Goal: Communication & Community: Connect with others

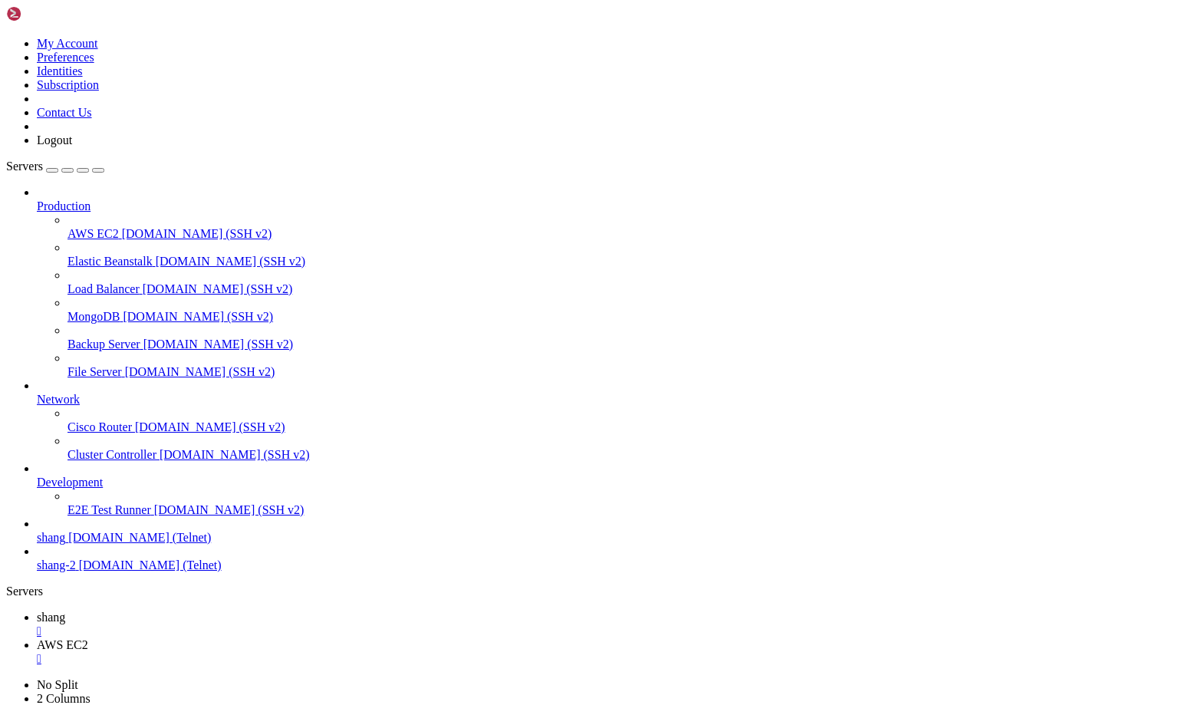
scroll to position [15, 3]
click at [65, 611] on span "shang" at bounding box center [51, 617] width 28 height 13
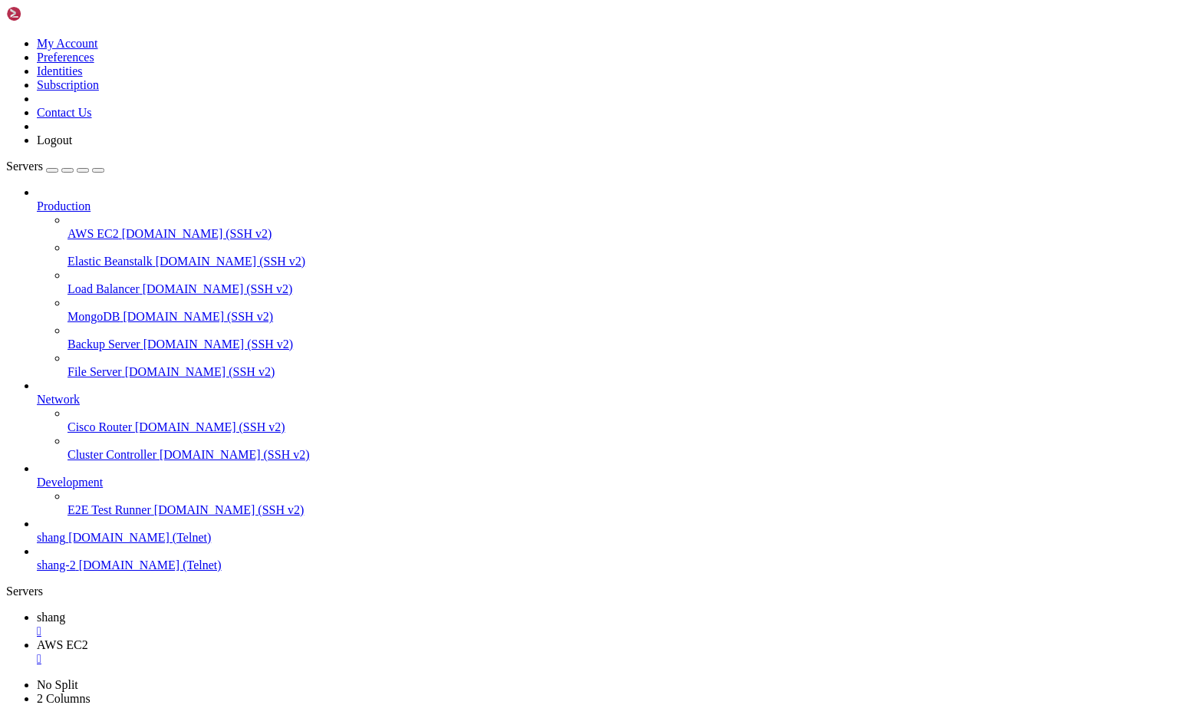
scroll to position [6893, 0]
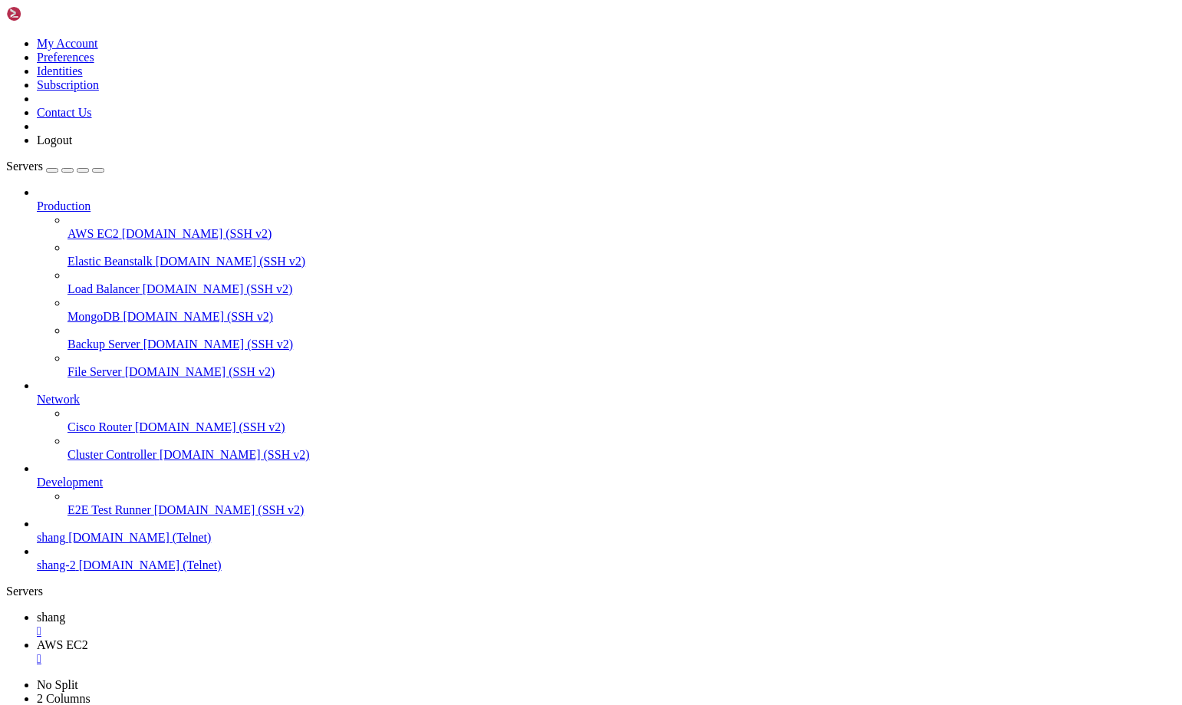
scroll to position [7146, 0]
drag, startPoint x: 17, startPoint y: 1002, endPoint x: 103, endPoint y: 1006, distance: 86.0
